Goal: Information Seeking & Learning: Learn about a topic

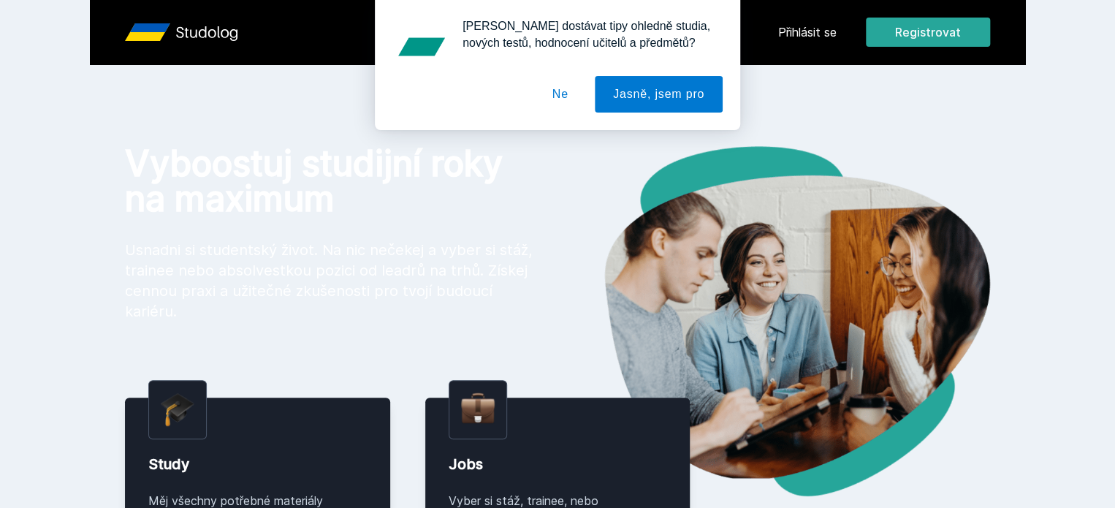
click at [567, 91] on button "Ne" at bounding box center [560, 94] width 53 height 37
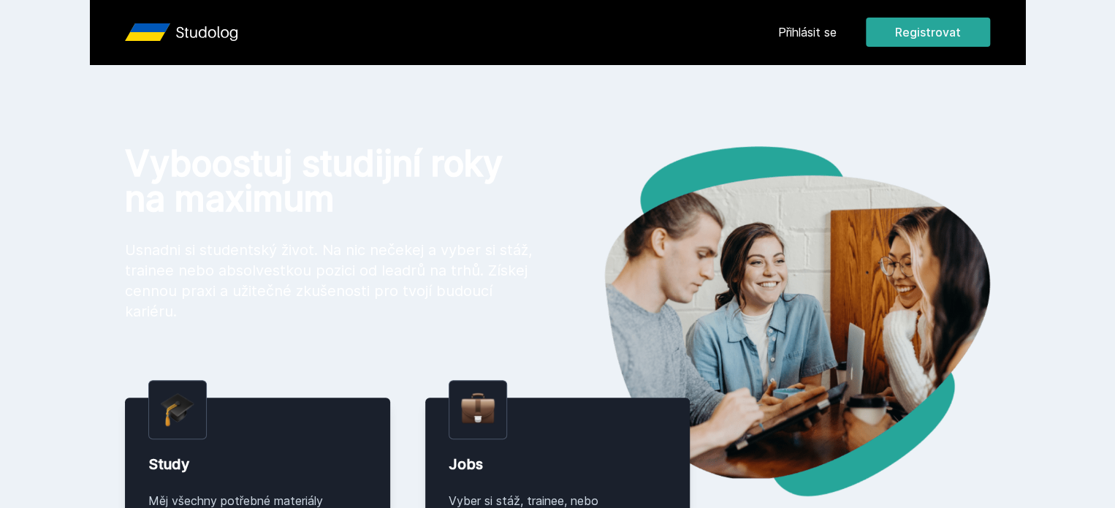
click at [837, 31] on link "Přihlásit se" at bounding box center [807, 32] width 58 height 18
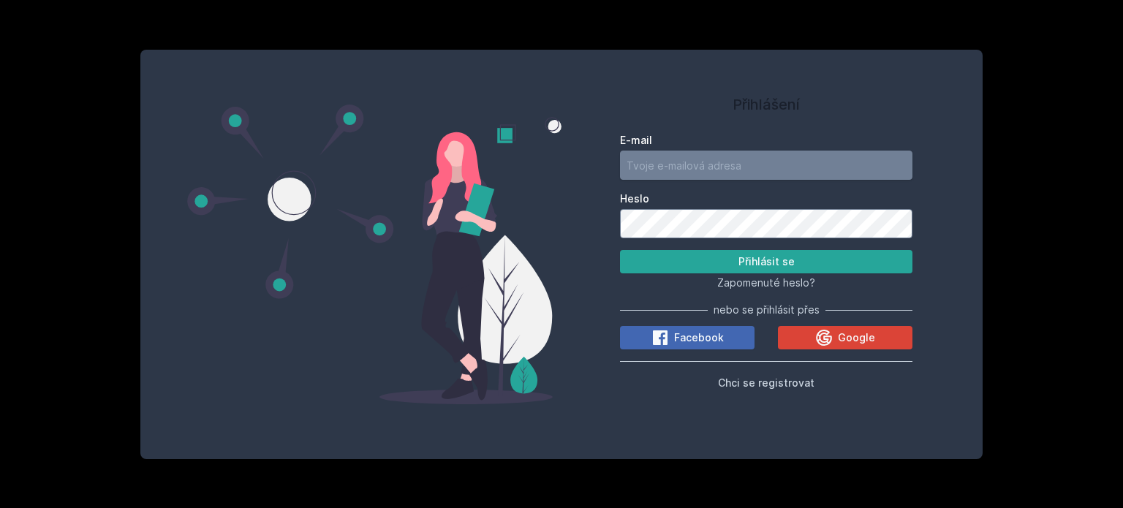
click at [693, 160] on input "E-mail" at bounding box center [766, 165] width 292 height 29
click at [635, 160] on input "E-mail" at bounding box center [766, 165] width 292 height 29
paste input "prom57"
type input "prom57@vse.cz"
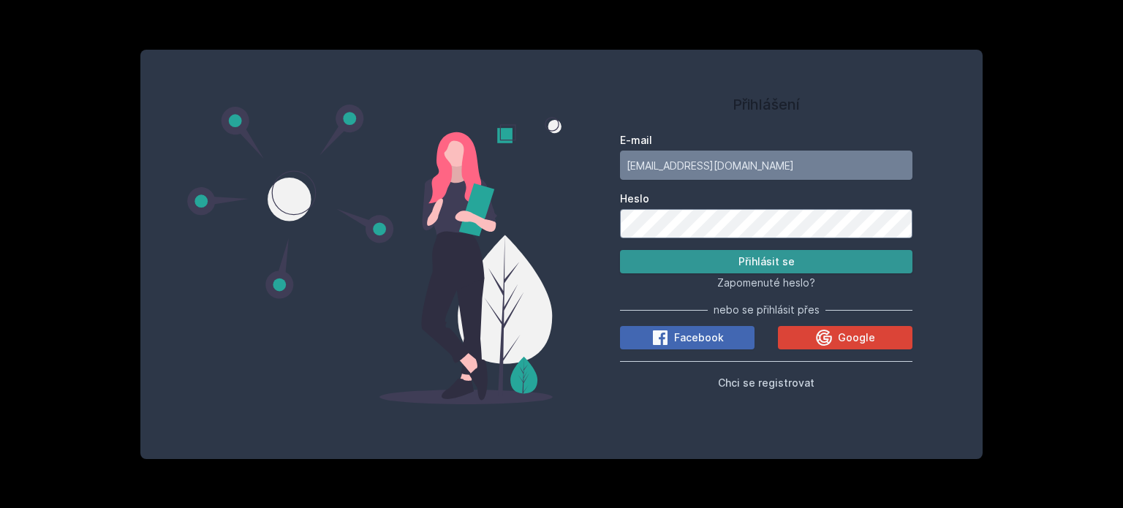
click at [680, 259] on button "Přihlásit se" at bounding box center [766, 261] width 292 height 23
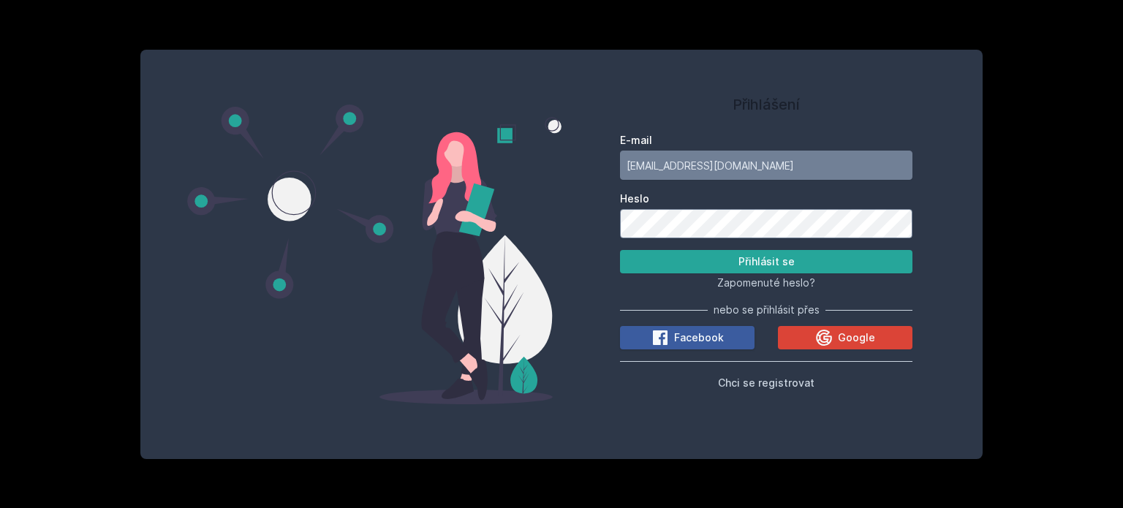
click at [699, 341] on span "Facebook" at bounding box center [699, 337] width 50 height 15
click at [794, 329] on button "Google" at bounding box center [845, 337] width 134 height 23
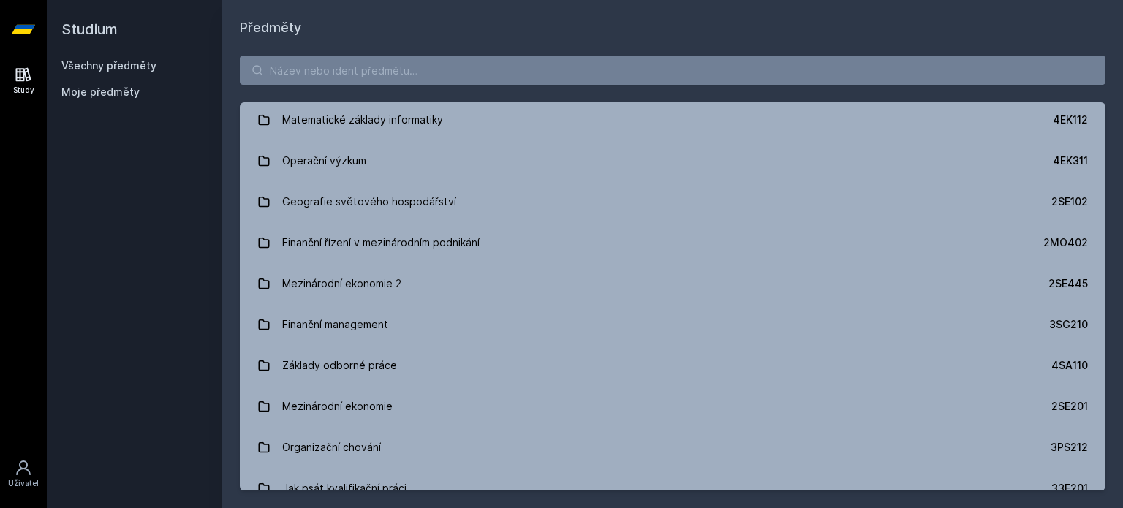
scroll to position [2256, 0]
click at [330, 69] on input "search" at bounding box center [672, 70] width 865 height 29
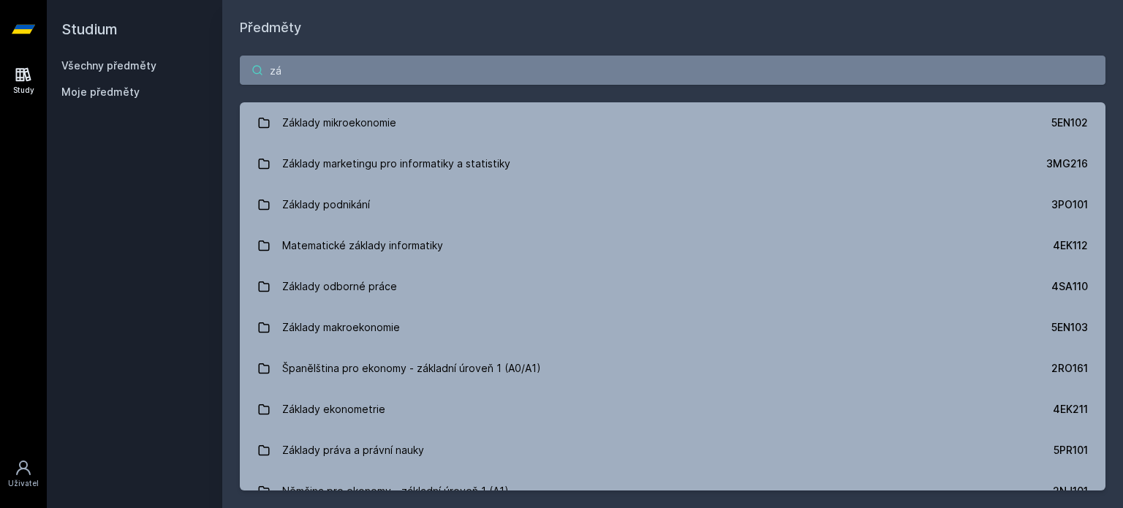
type input "z"
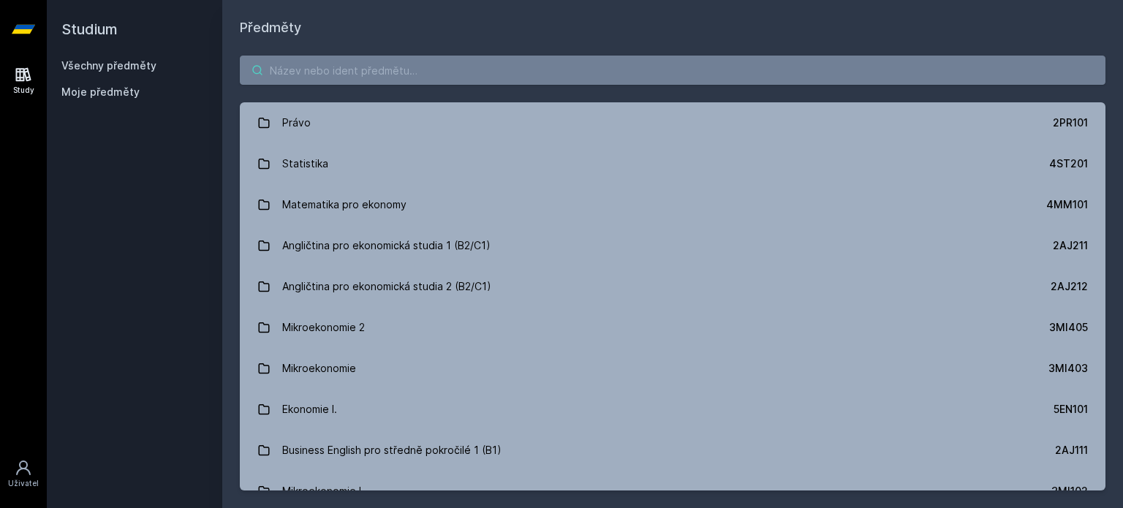
type input "z"
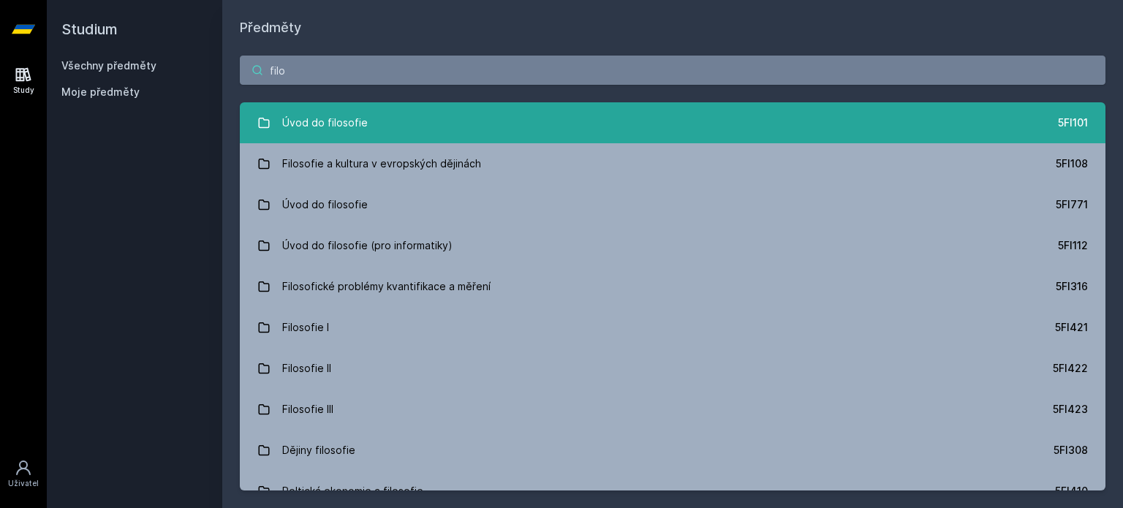
type input "filo"
click at [349, 126] on div "Úvod do filosofie" at bounding box center [325, 122] width 86 height 29
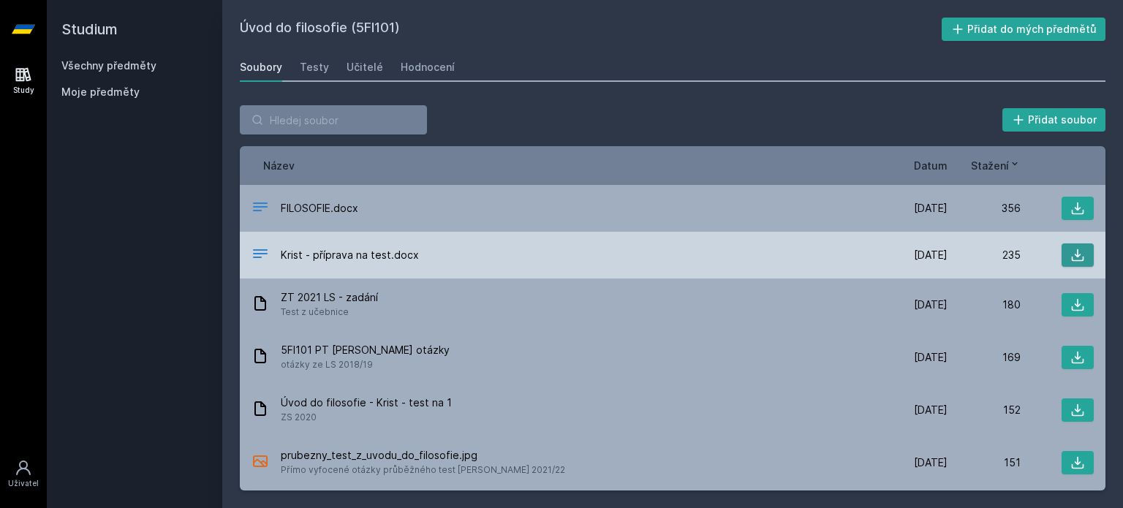
click at [1072, 251] on icon at bounding box center [1077, 255] width 15 height 15
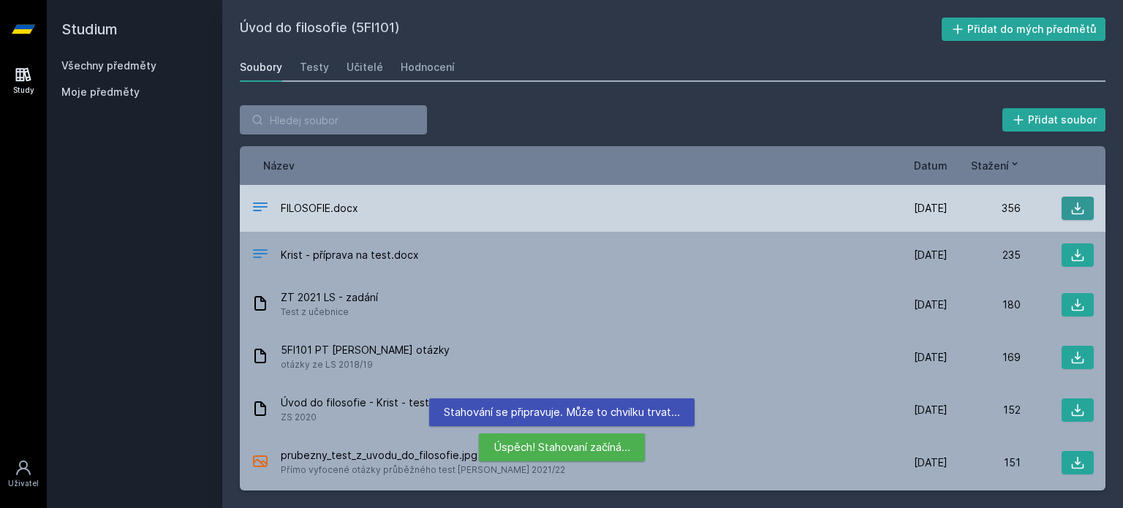
click at [1077, 210] on button at bounding box center [1077, 208] width 32 height 23
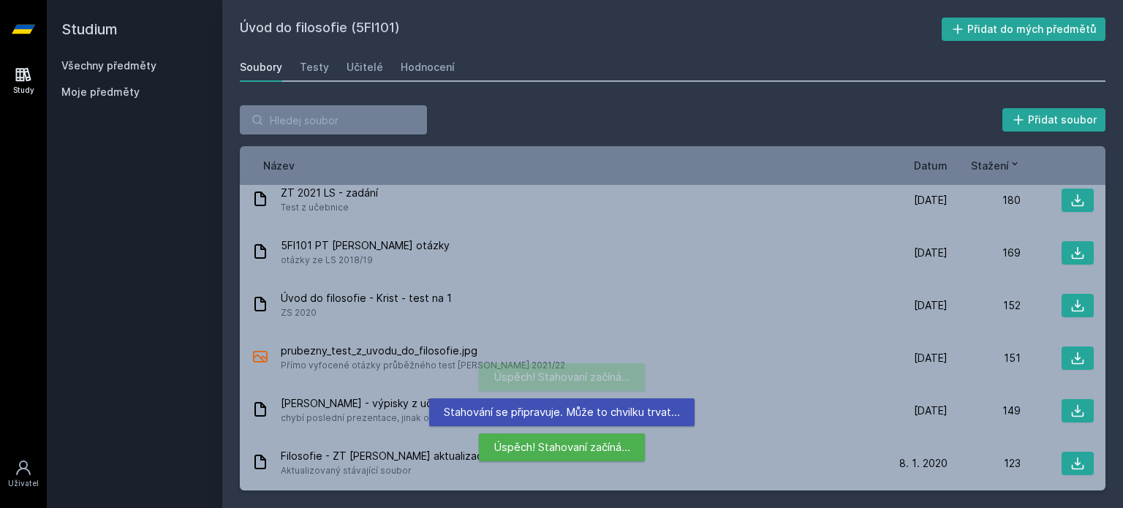
scroll to position [111, 0]
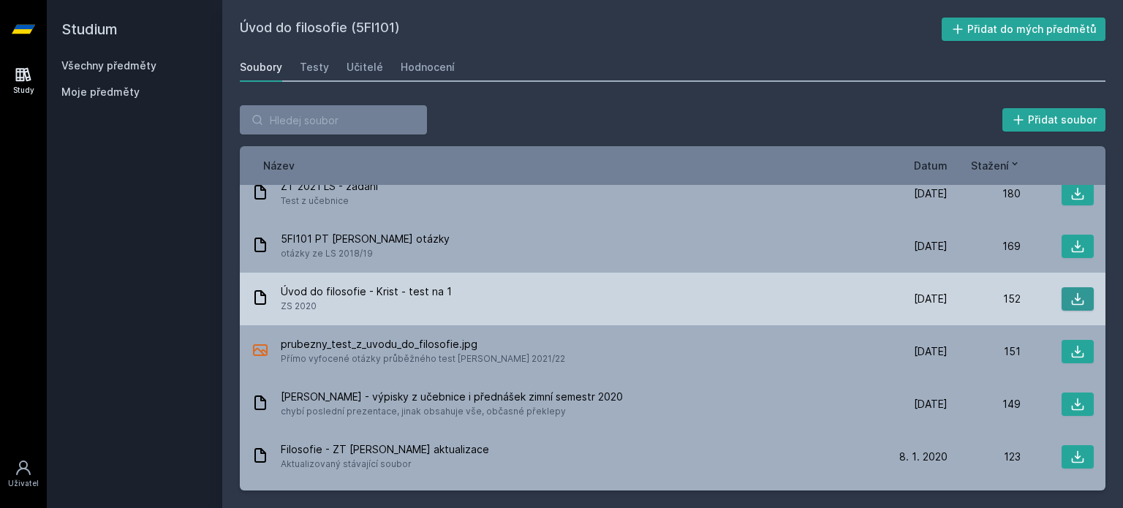
click at [1074, 297] on icon at bounding box center [1077, 299] width 15 height 15
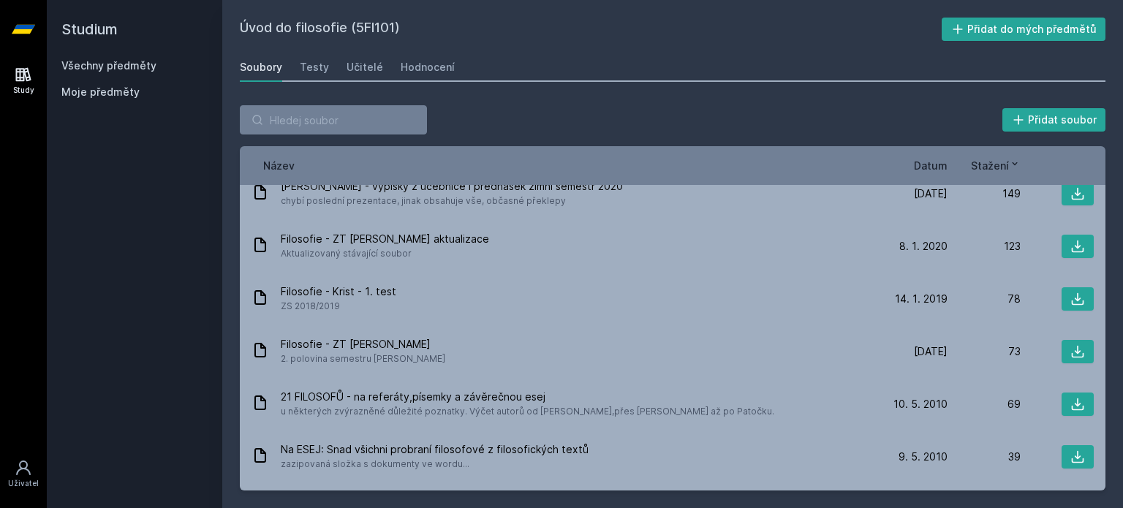
scroll to position [329, 0]
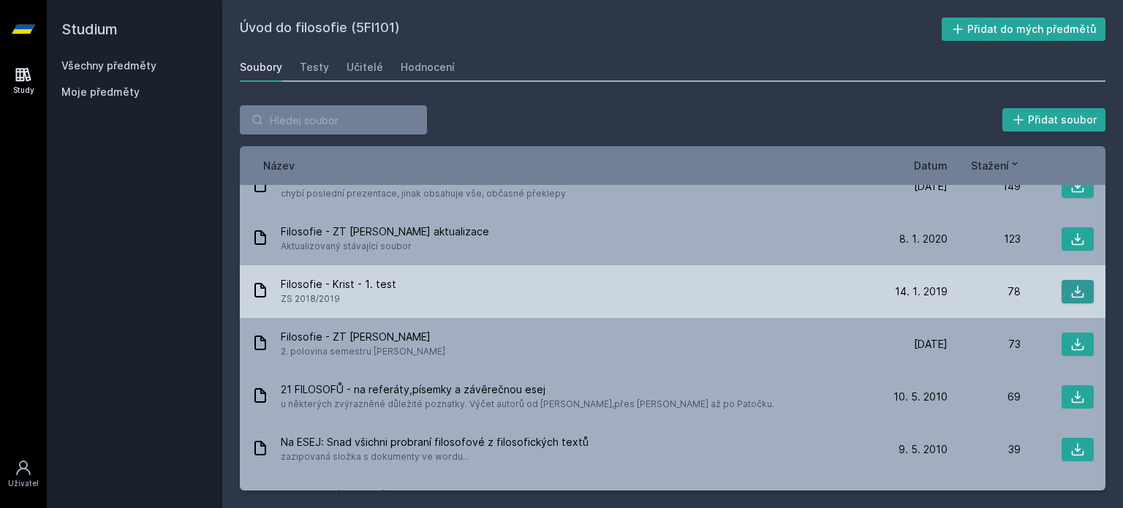
click at [1074, 289] on icon at bounding box center [1077, 291] width 15 height 15
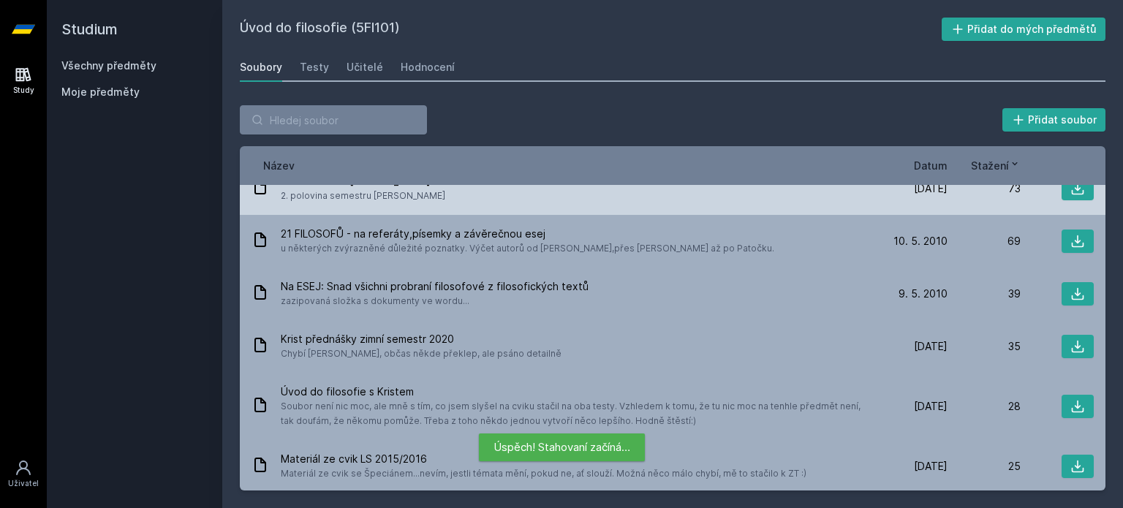
scroll to position [487, 0]
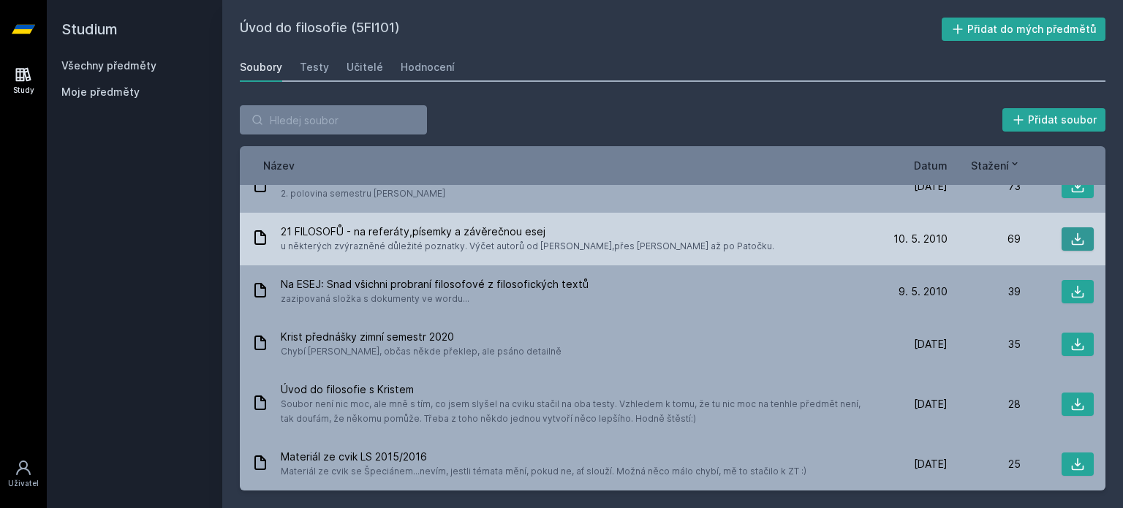
click at [1070, 232] on icon at bounding box center [1077, 239] width 15 height 15
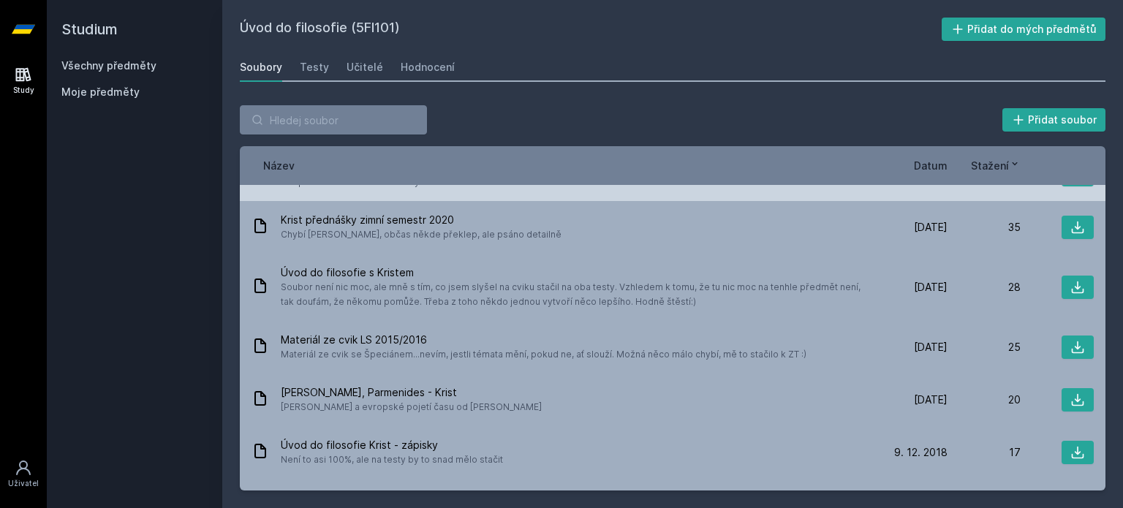
scroll to position [605, 0]
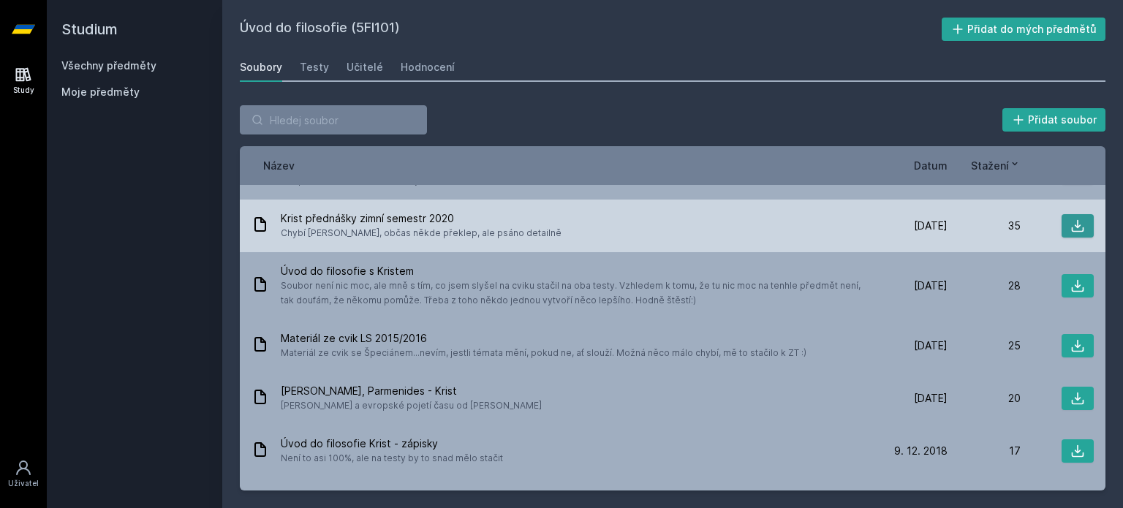
click at [1070, 221] on icon at bounding box center [1077, 226] width 15 height 15
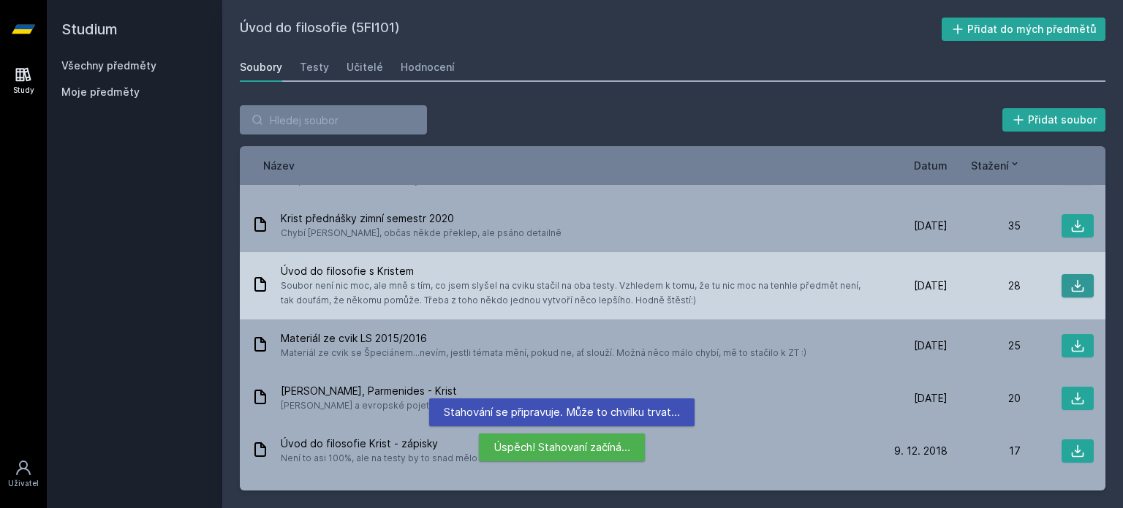
click at [1076, 285] on icon at bounding box center [1077, 285] width 15 height 15
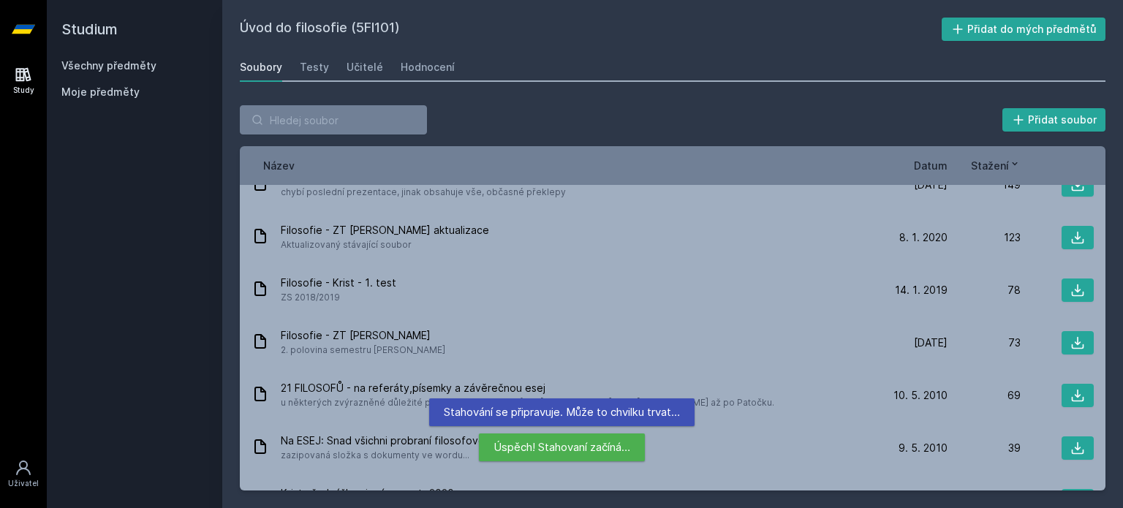
scroll to position [313, 0]
